Goal: Task Accomplishment & Management: Complete application form

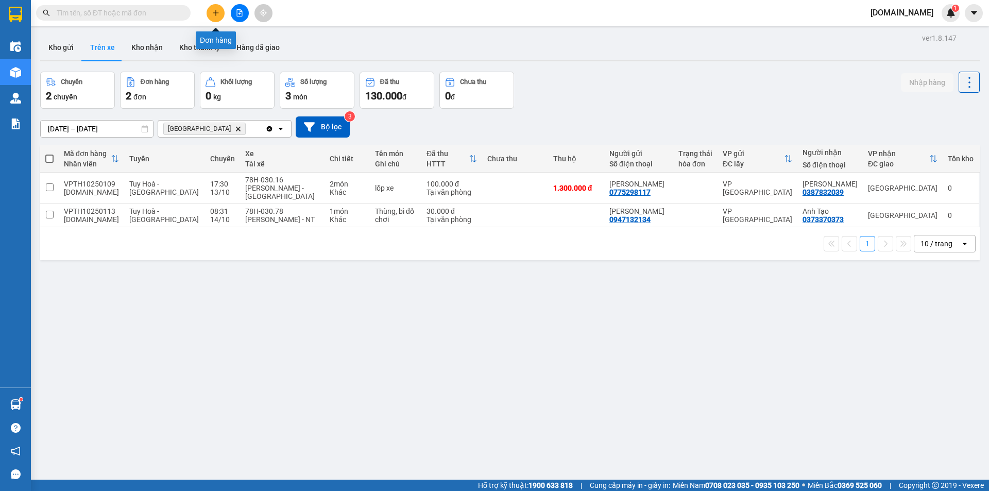
click at [219, 14] on button at bounding box center [216, 13] width 18 height 18
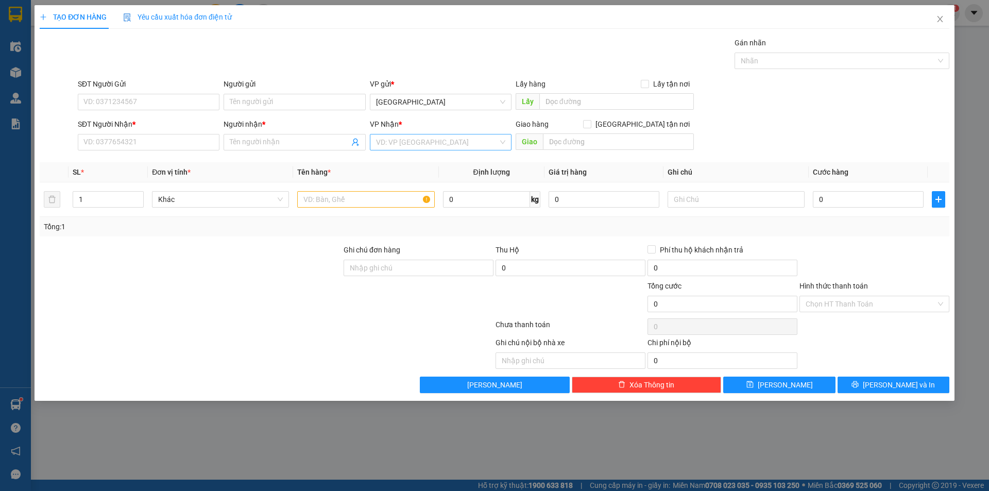
click at [457, 140] on input "search" at bounding box center [437, 141] width 122 height 15
click at [408, 210] on div "VP [GEOGRAPHIC_DATA]" at bounding box center [440, 212] width 129 height 11
click at [337, 192] on input "text" at bounding box center [365, 199] width 137 height 16
type input "Túi đỏ Caphe"
click at [155, 96] on input "SĐT Người Gửi" at bounding box center [149, 102] width 142 height 16
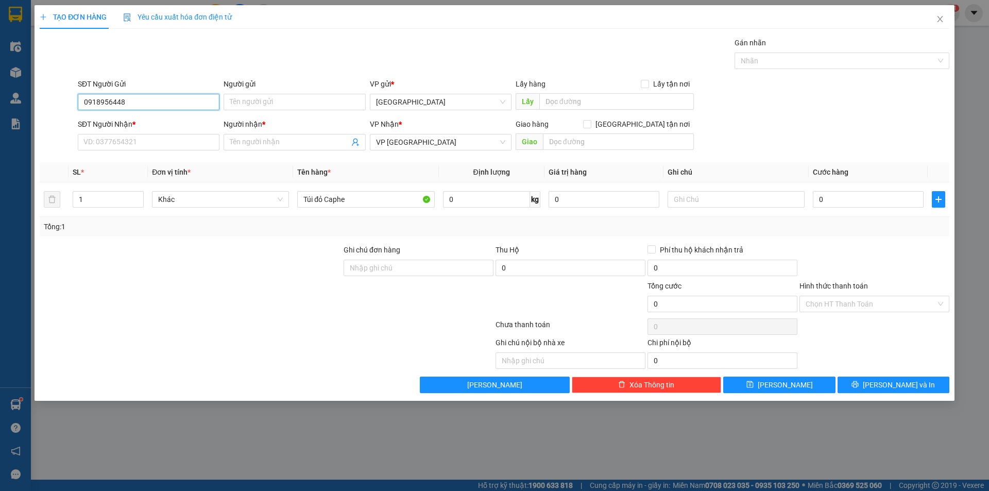
type input "0918956448"
click at [302, 91] on div "Người gửi" at bounding box center [295, 85] width 142 height 15
click at [303, 99] on input "Người gửi" at bounding box center [295, 102] width 142 height 16
type input "[PERSON_NAME]"
click at [129, 146] on input "SĐT Người Nhận *" at bounding box center [149, 142] width 142 height 16
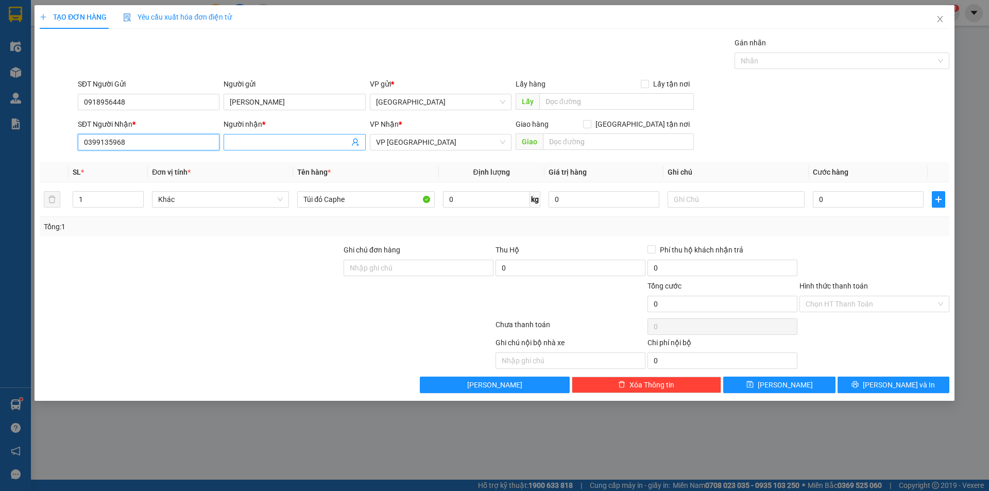
type input "0399135968"
click at [231, 138] on input "Người nhận *" at bounding box center [289, 142] width 119 height 11
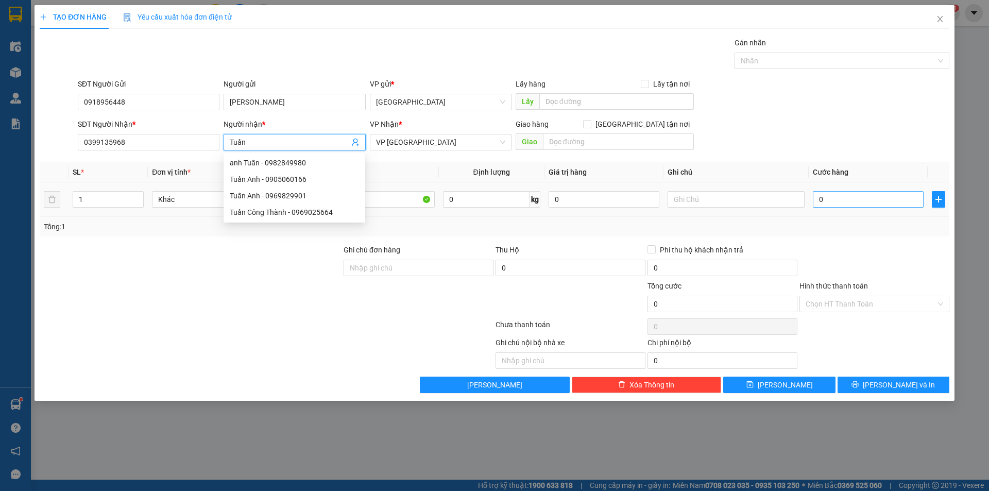
type input "Tuấn"
click at [886, 203] on input "0" at bounding box center [868, 199] width 111 height 16
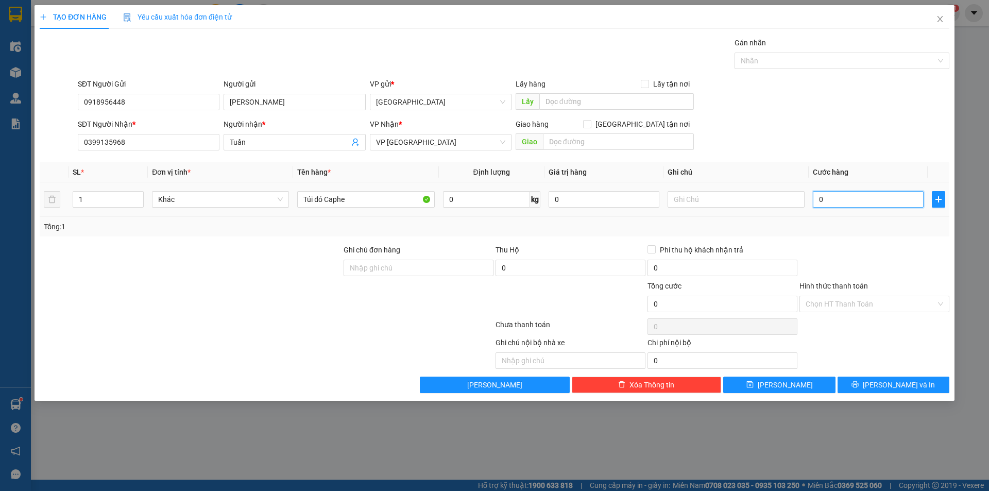
type input "3"
type input "30"
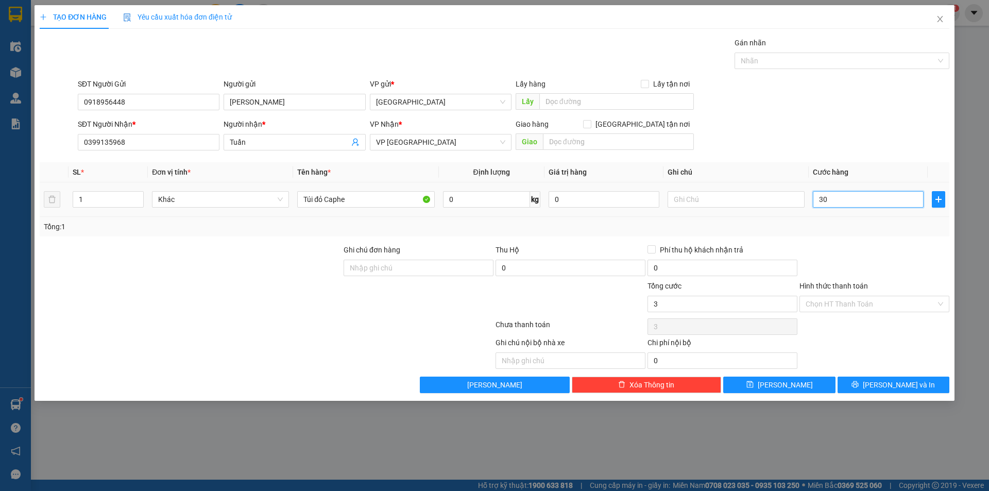
type input "30"
type input "300"
type input "3.000"
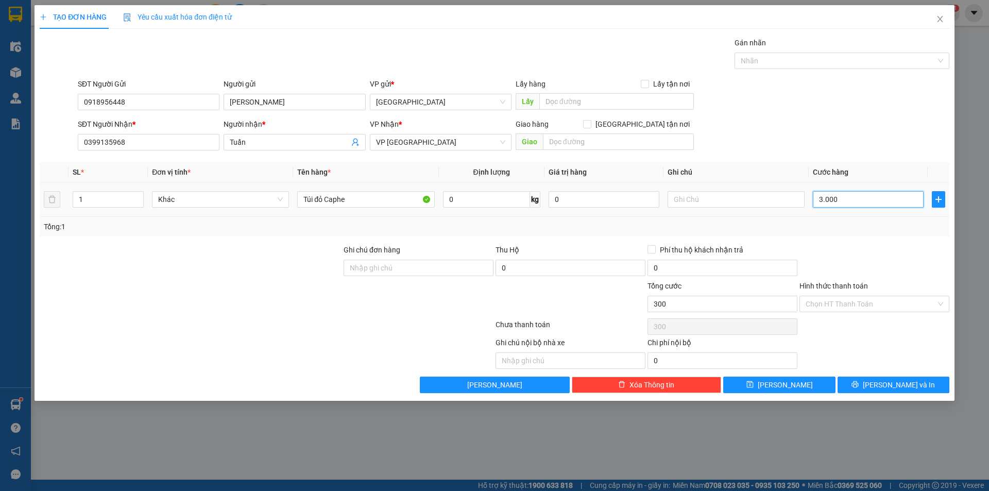
type input "3.000"
type input "30.000"
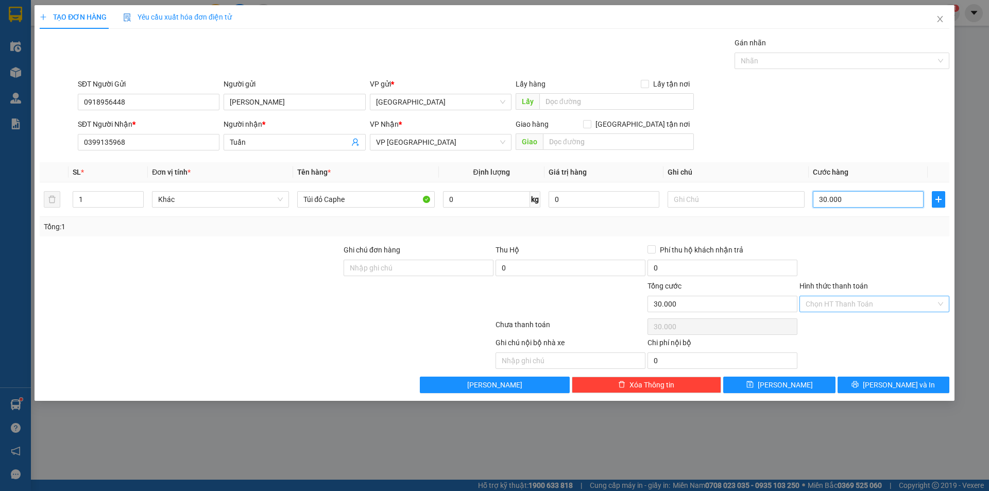
type input "30.000"
click at [833, 300] on input "Hình thức thanh toán" at bounding box center [871, 303] width 130 height 15
click at [844, 326] on div "Tại văn phòng" at bounding box center [875, 324] width 138 height 11
type input "0"
click at [904, 384] on span "[PERSON_NAME] và In" at bounding box center [899, 384] width 72 height 11
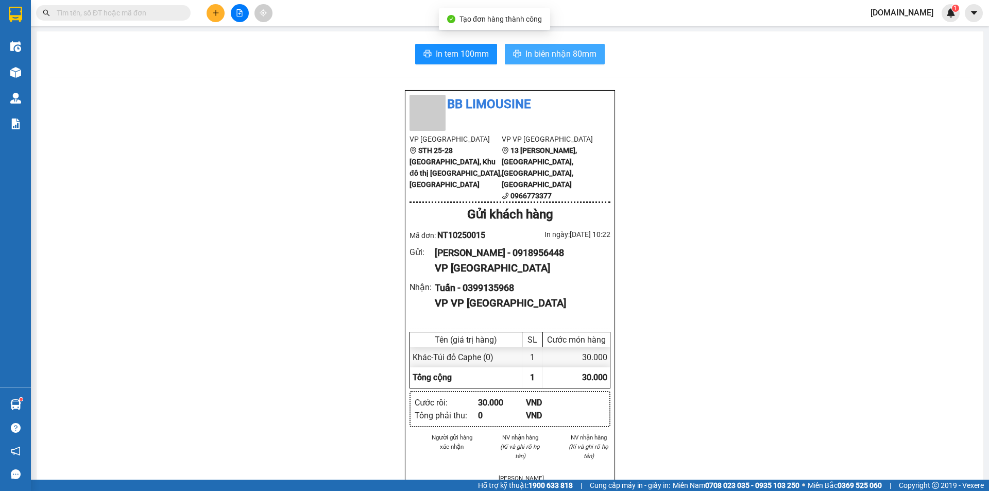
click at [556, 61] on button "In biên nhận 80mm" at bounding box center [555, 54] width 100 height 21
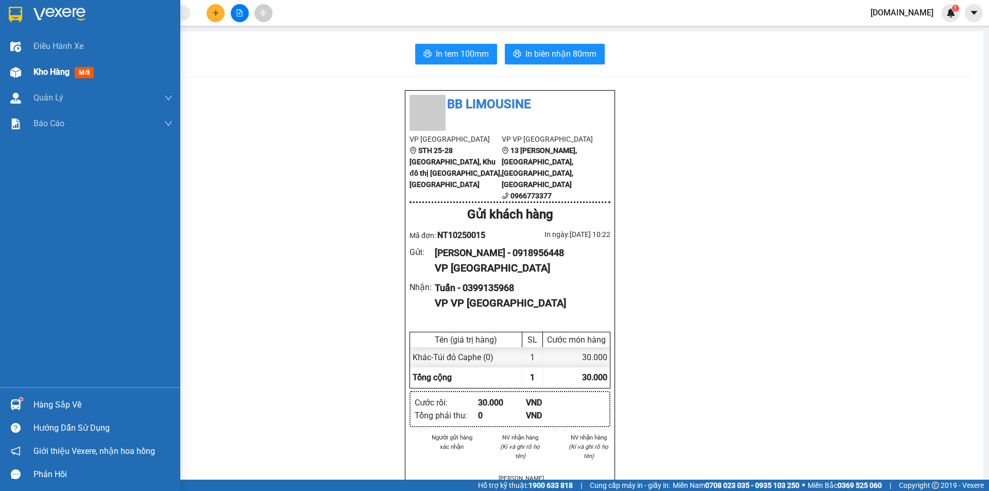
click at [74, 70] on div "Kho hàng mới" at bounding box center [65, 71] width 64 height 13
